Goal: Information Seeking & Learning: Learn about a topic

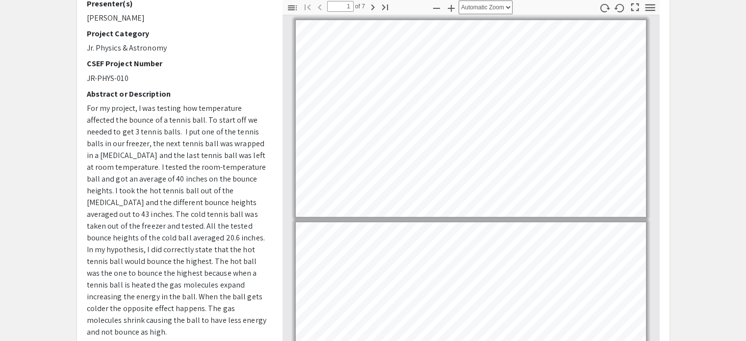
scroll to position [133, 0]
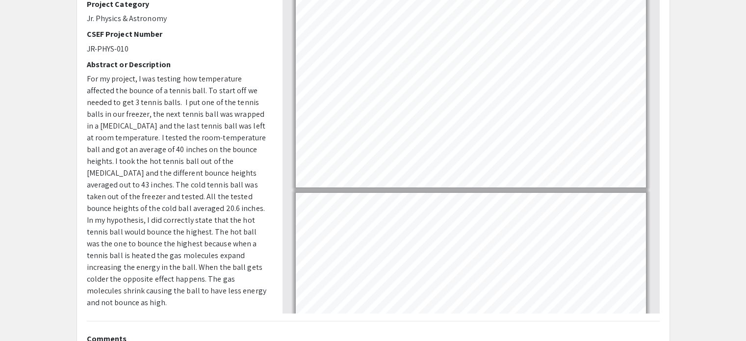
click at [147, 128] on span "For my project, I was testing how temperature affected the bounce of a tennis b…" at bounding box center [177, 191] width 180 height 234
drag, startPoint x: 175, startPoint y: 89, endPoint x: 167, endPoint y: 87, distance: 8.5
click at [167, 87] on span "For my project, I was testing how temperature affected the bounce of a tennis b…" at bounding box center [177, 191] width 180 height 234
click at [87, 74] on span "For my project, I was testing how temperature affected the bounce of a tennis b…" at bounding box center [177, 191] width 180 height 234
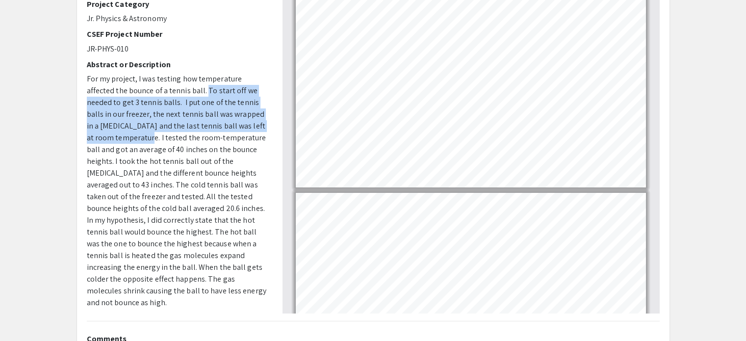
drag, startPoint x: 176, startPoint y: 90, endPoint x: 129, endPoint y: 135, distance: 64.9
click at [129, 135] on span "For my project, I was testing how temperature affected the bounce of a tennis b…" at bounding box center [177, 191] width 180 height 234
copy span "To start off we needed to get 3 tennis balls. I put one of the tennis balls in …"
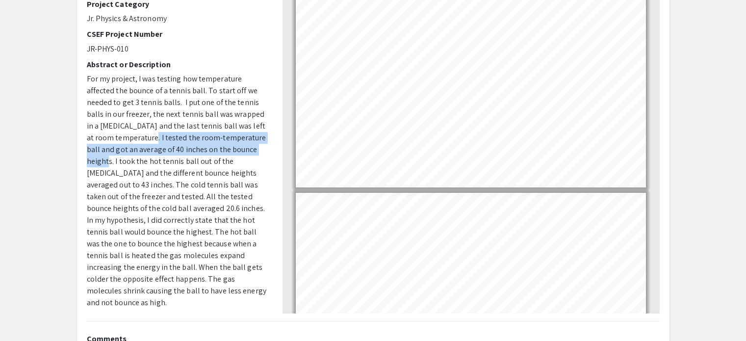
drag, startPoint x: 131, startPoint y: 137, endPoint x: 251, endPoint y: 151, distance: 121.6
click at [251, 151] on span "For my project, I was testing how temperature affected the bounce of a tennis b…" at bounding box center [177, 191] width 180 height 234
copy span "I tested the room-temperature ball and got an average of 40 inches on the bounc…"
click at [250, 147] on span "For my project, I was testing how temperature affected the bounce of a tennis b…" at bounding box center [177, 191] width 180 height 234
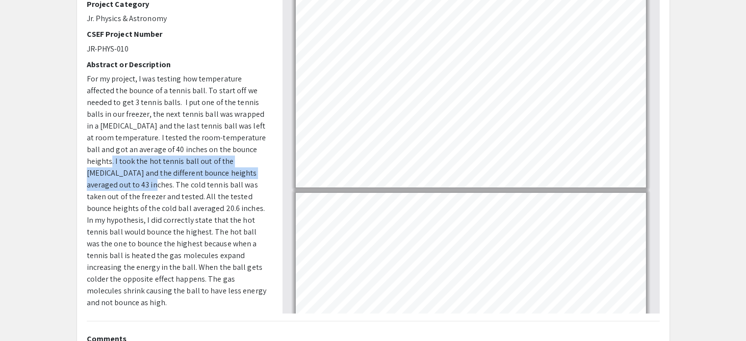
drag, startPoint x: 253, startPoint y: 148, endPoint x: 258, endPoint y: 173, distance: 25.5
click at [258, 173] on p "For my project, I was testing how temperature affected the bounce of a tennis b…" at bounding box center [177, 191] width 181 height 236
copy span "I took the hot tennis ball out of the [MEDICAL_DATA] and the different bounce h…"
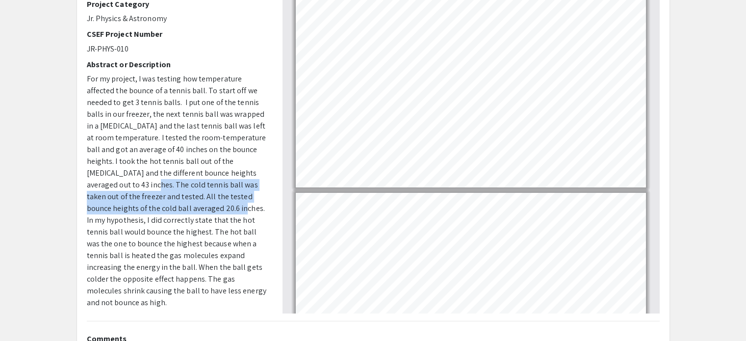
drag, startPoint x: 88, startPoint y: 184, endPoint x: 156, endPoint y: 206, distance: 71.9
click at [156, 206] on span "For my project, I was testing how temperature affected the bounce of a tennis b…" at bounding box center [177, 191] width 180 height 234
copy span "The cold tennis ball was taken out of the freezer and tested. All the tested bo…"
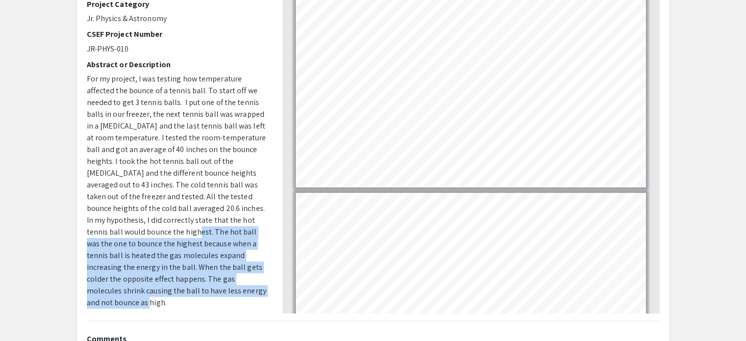
drag, startPoint x: 86, startPoint y: 231, endPoint x: 202, endPoint y: 291, distance: 130.4
click at [202, 291] on p "For my project, I was testing how temperature affected the bounce of a tennis b…" at bounding box center [177, 191] width 181 height 236
copy span "The hot ball was the one to bounce the highest because when a tennis ball is he…"
